Goal: Complete application form

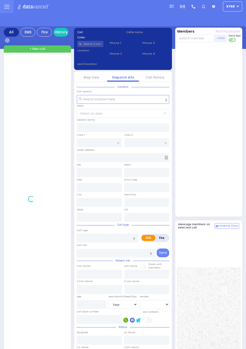
select select "Year"
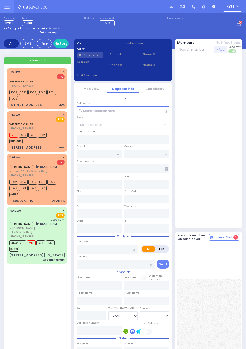
click at [9, 137] on span "M12" at bounding box center [13, 135] width 9 height 5
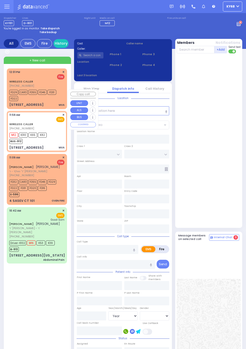
select select
type input "MVA"
radio input "true"
select select
type input "11:59"
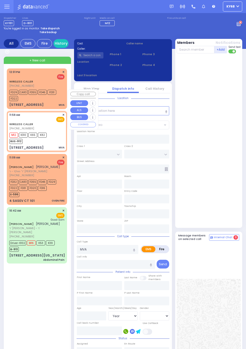
type input "11:59"
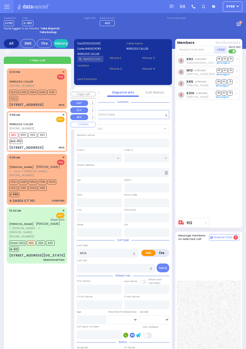
click at [228, 153] on div "K82 unknown Shia Grunhut DR SO TR Sending text" at bounding box center [209, 135] width 65 height 160
type input "LUBLIN WAY"
type input "RIMENEV COURT"
type input "[STREET_ADDRESS]"
type input "Monroe"
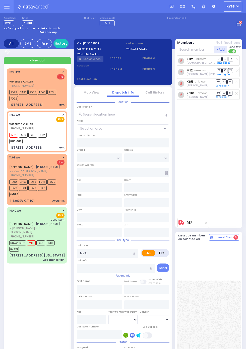
type input "[US_STATE]"
type input "10950"
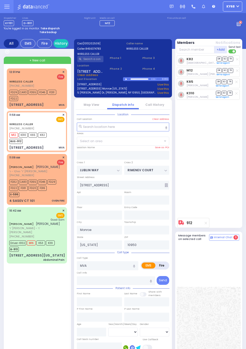
select select "SECTION 1"
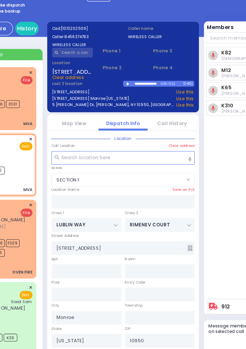
click at [127, 78] on div at bounding box center [127, 78] width 3 height 2
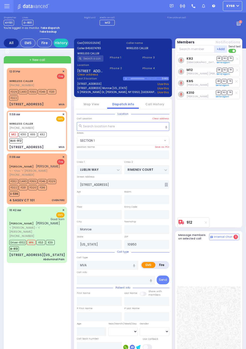
scroll to position [0, 0]
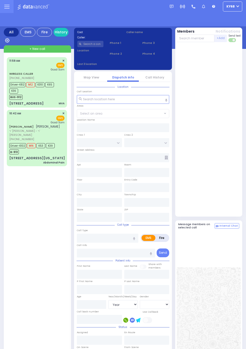
select select "Year"
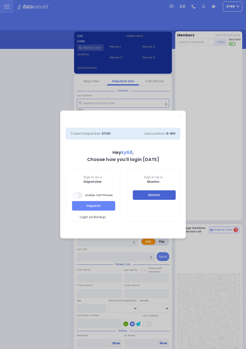
click at [170, 191] on button "Monitor" at bounding box center [154, 196] width 43 height 10
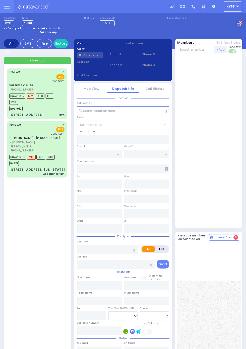
click at [9, 113] on div "[STREET_ADDRESS]" at bounding box center [26, 114] width 34 height 5
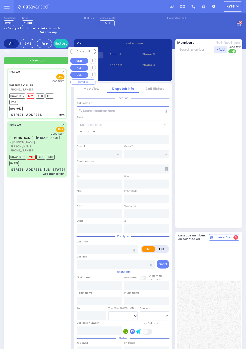
select select
type input "MVA"
radio input "true"
type input "[PERSON_NAME]"
type input "Kohn"
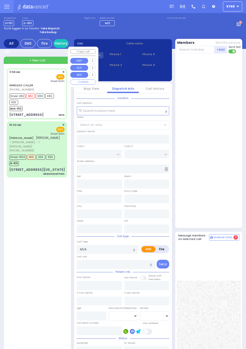
type input "22"
select select "Year"
select select "[DEMOGRAPHIC_DATA]"
type input "11:59"
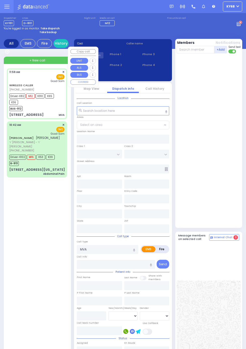
type input "12:01"
type input "12:22"
type input "[GEOGRAPHIC_DATA]"
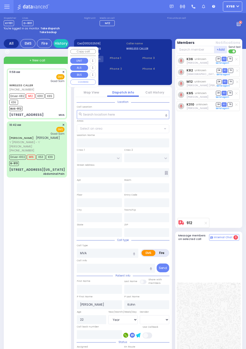
type input "LUBLIN WAY"
type input "RIMENEV COURT"
type input "[STREET_ADDRESS]"
type input "Monroe"
type input "[US_STATE]"
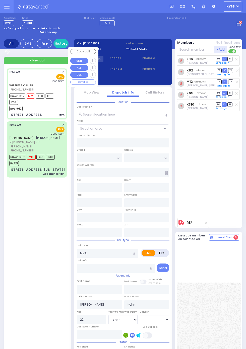
type input "10950"
select select "SECTION 1"
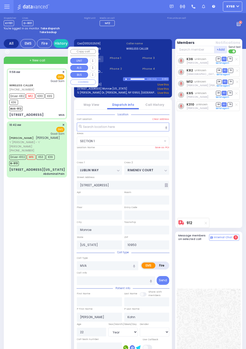
click at [237, 159] on div "K36 unknown [PERSON_NAME] DR SO TR Send again" at bounding box center [209, 135] width 65 height 160
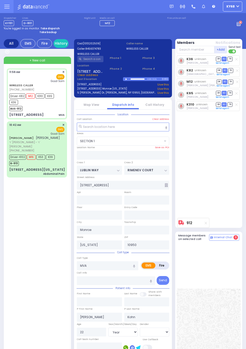
click at [93, 104] on link "Map View" at bounding box center [92, 105] width 16 height 4
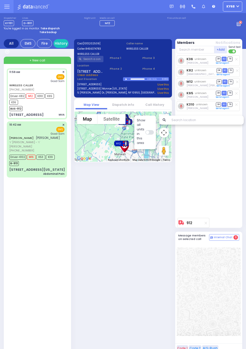
click at [126, 108] on li "Dispatch info" at bounding box center [123, 105] width 32 height 9
click at [126, 106] on link "Dispatch info" at bounding box center [123, 105] width 22 height 4
